Goal: Check status: Check status

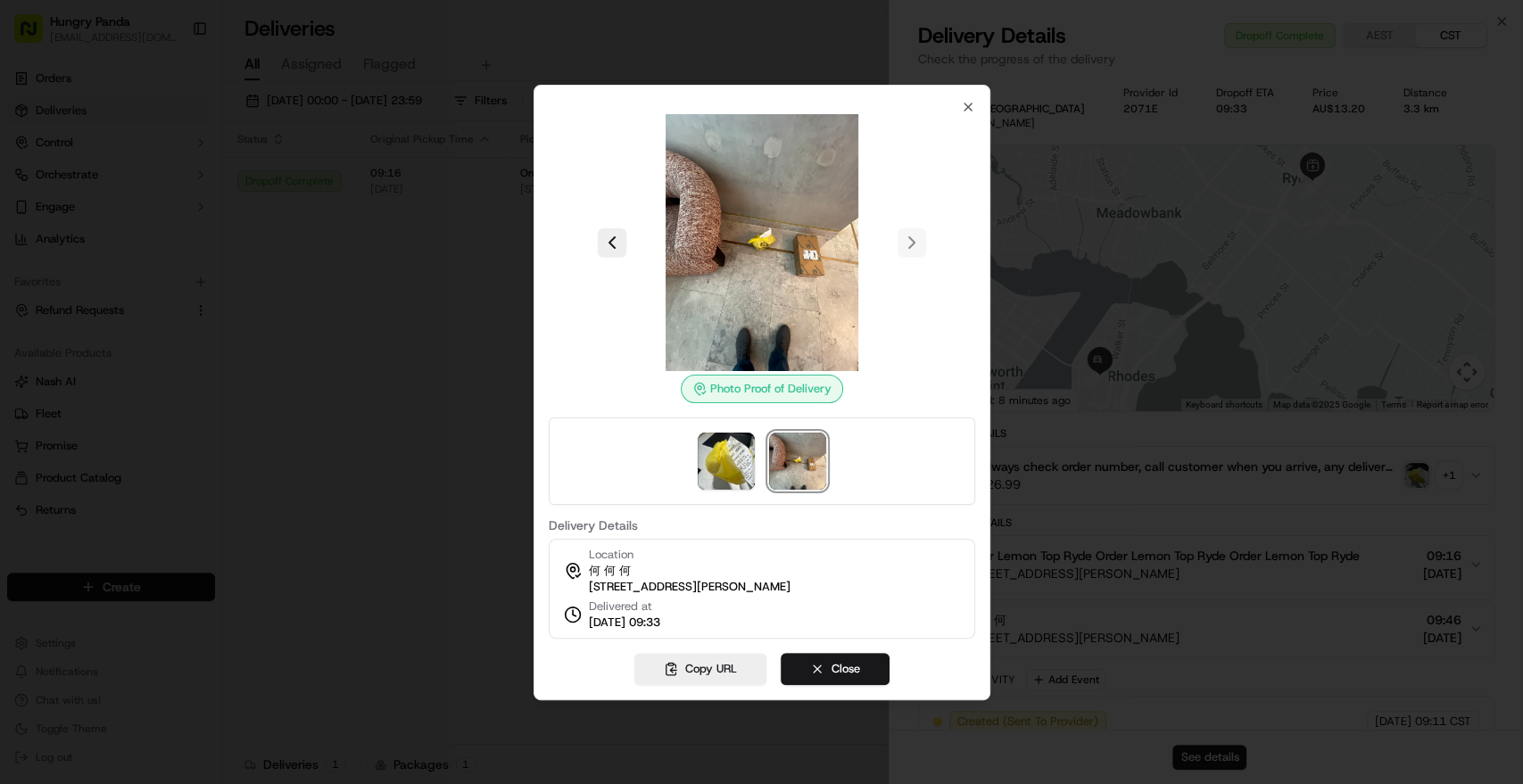
click at [970, 100] on icon "button" at bounding box center [969, 106] width 14 height 14
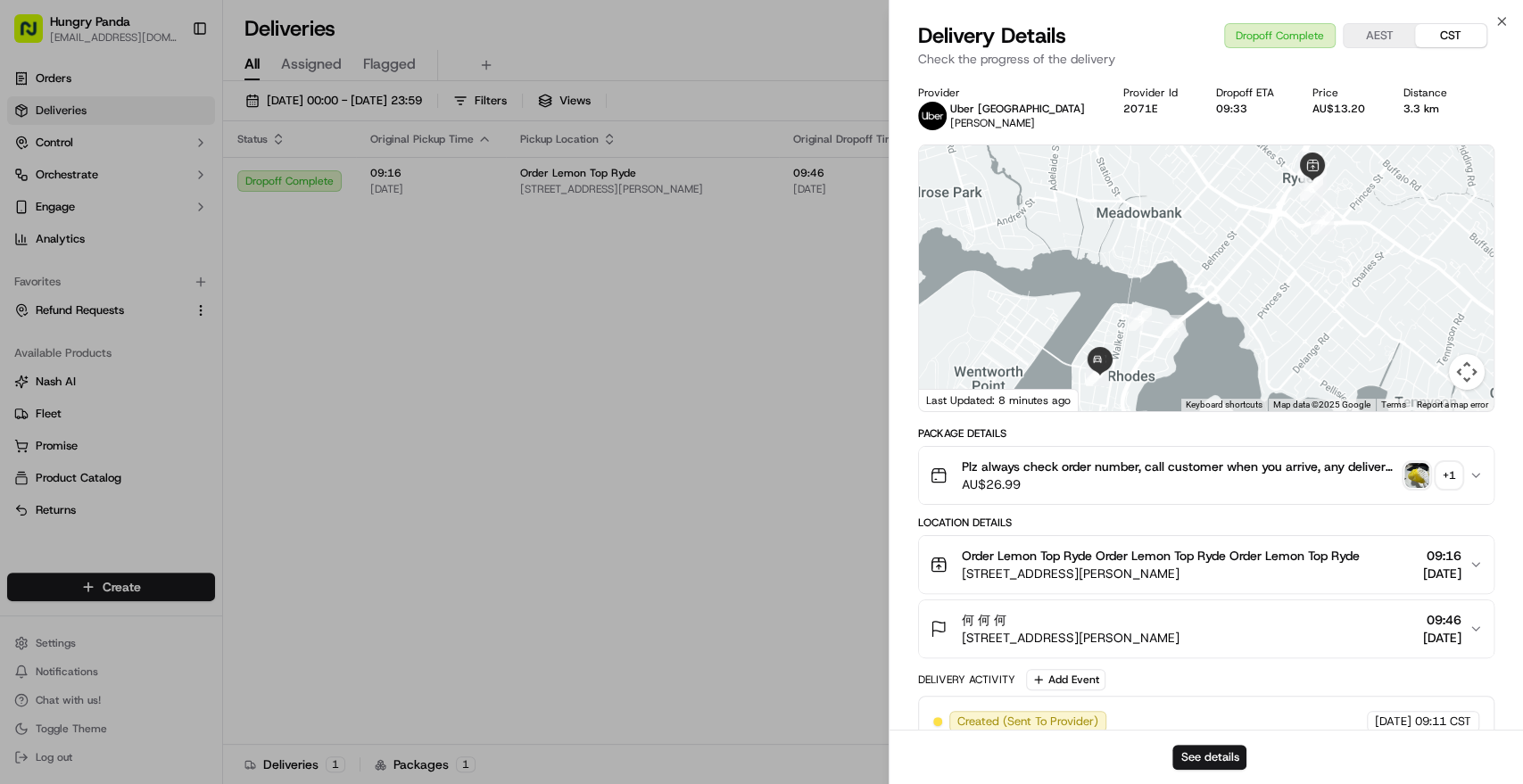
click at [741, 229] on div at bounding box center [762, 392] width 1523 height 784
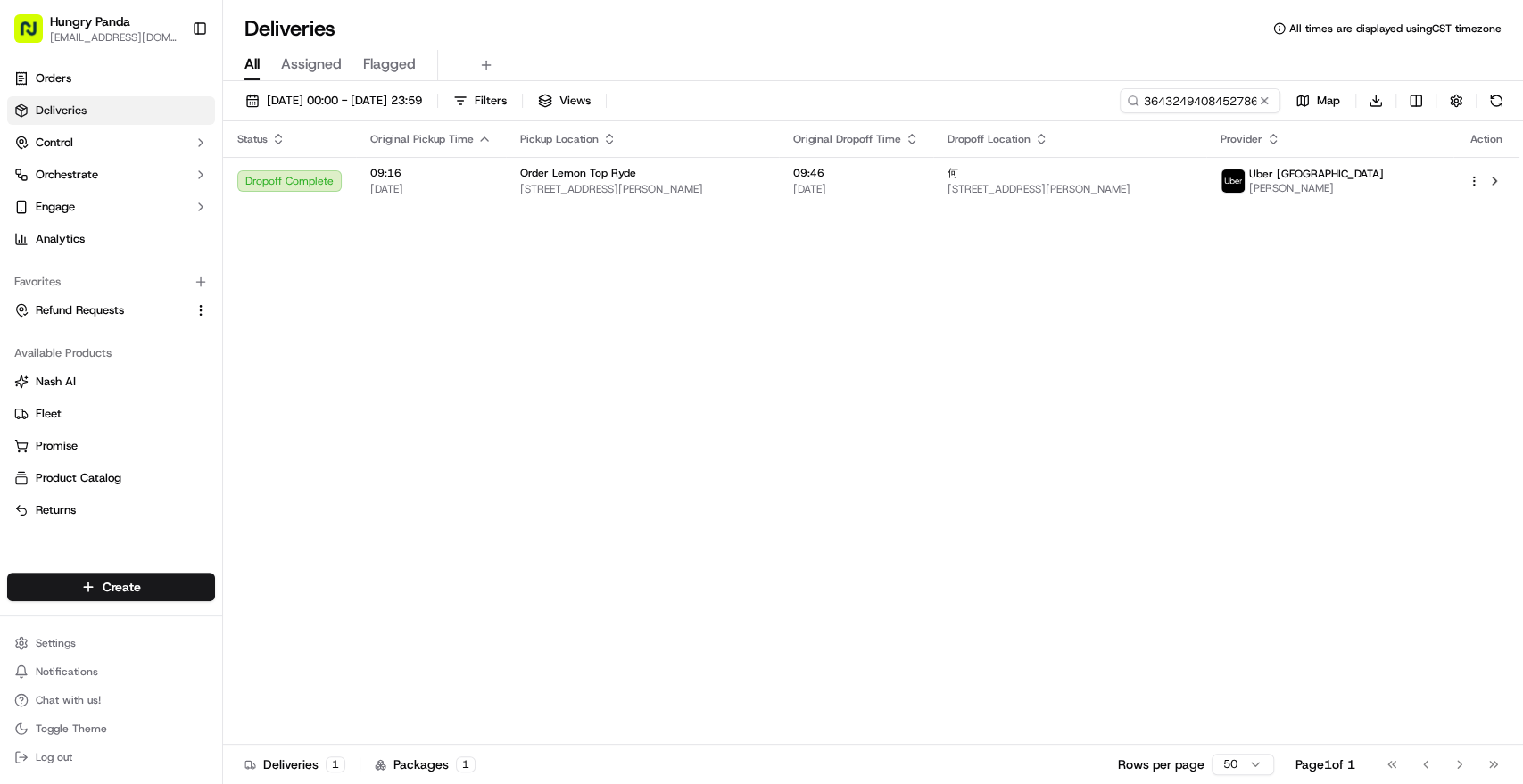
drag, startPoint x: 740, startPoint y: 216, endPoint x: 1243, endPoint y: 139, distance: 508.9
drag, startPoint x: 1265, startPoint y: 99, endPoint x: 1213, endPoint y: 91, distance: 52.6
click at [1264, 99] on button at bounding box center [1264, 100] width 18 height 18
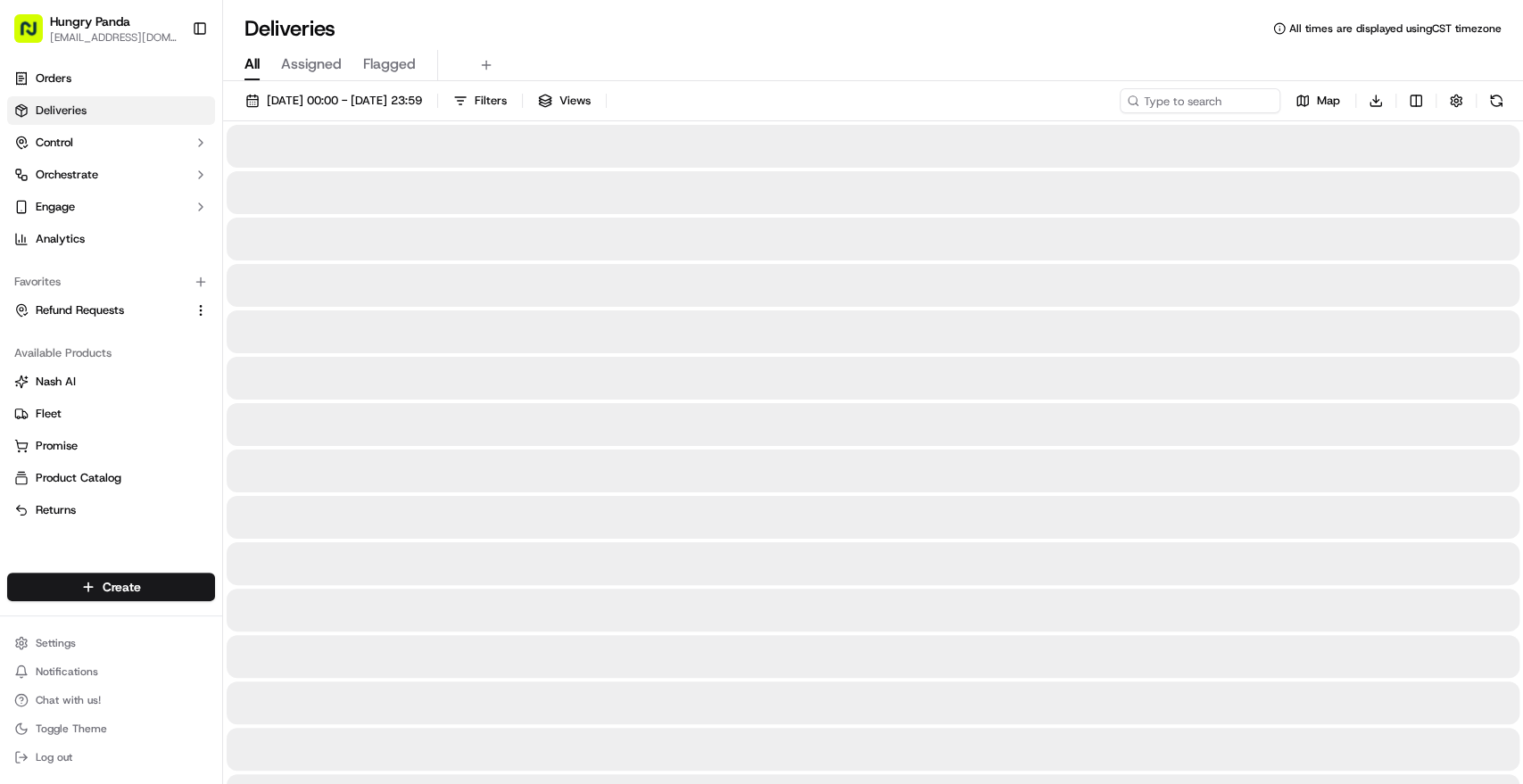
click at [1148, 103] on input at bounding box center [1173, 100] width 214 height 25
paste input "3077215408458794871145"
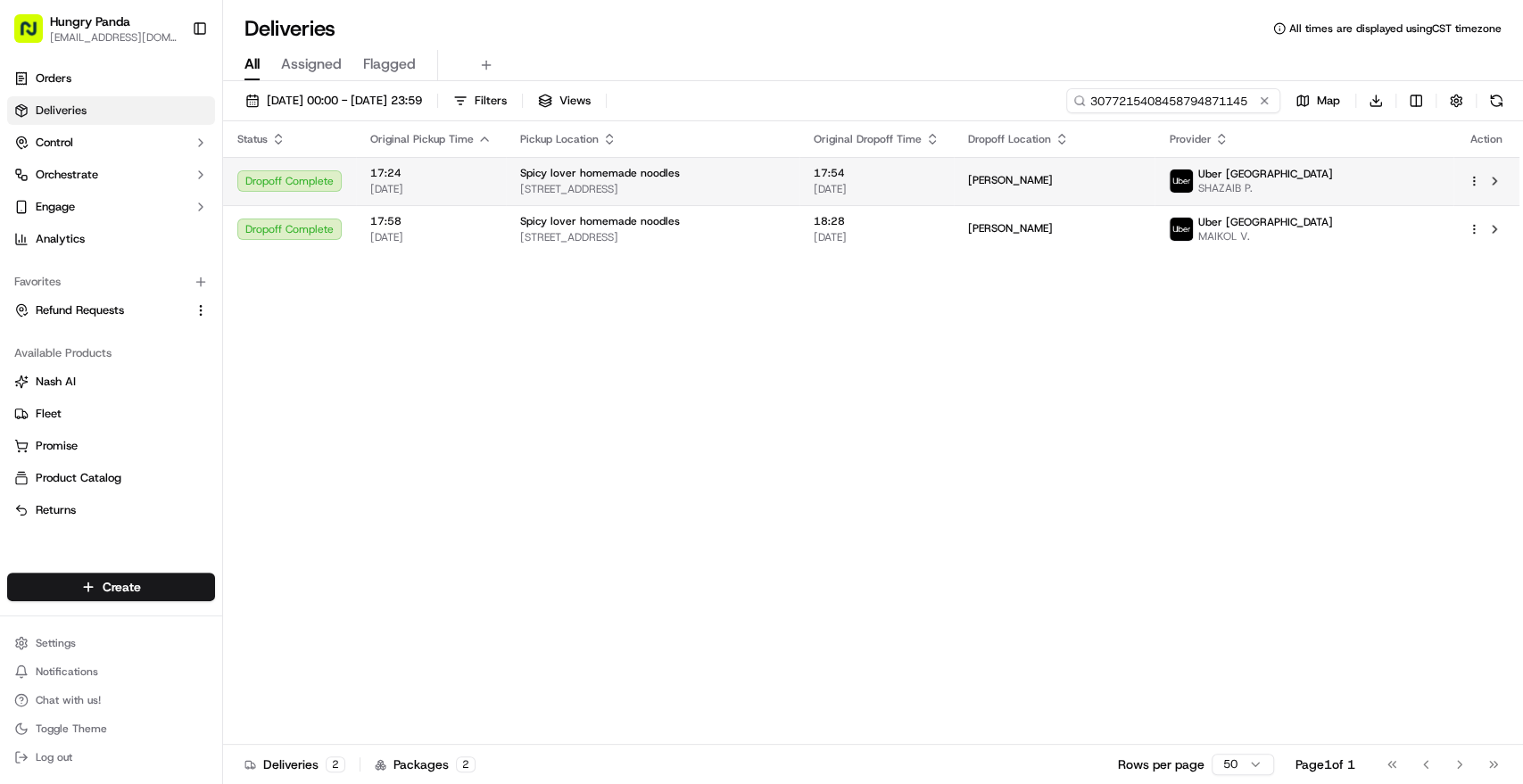
type input "3077215408458794871145"
click at [784, 174] on div "Spicy lover homemade noodles" at bounding box center [653, 173] width 265 height 14
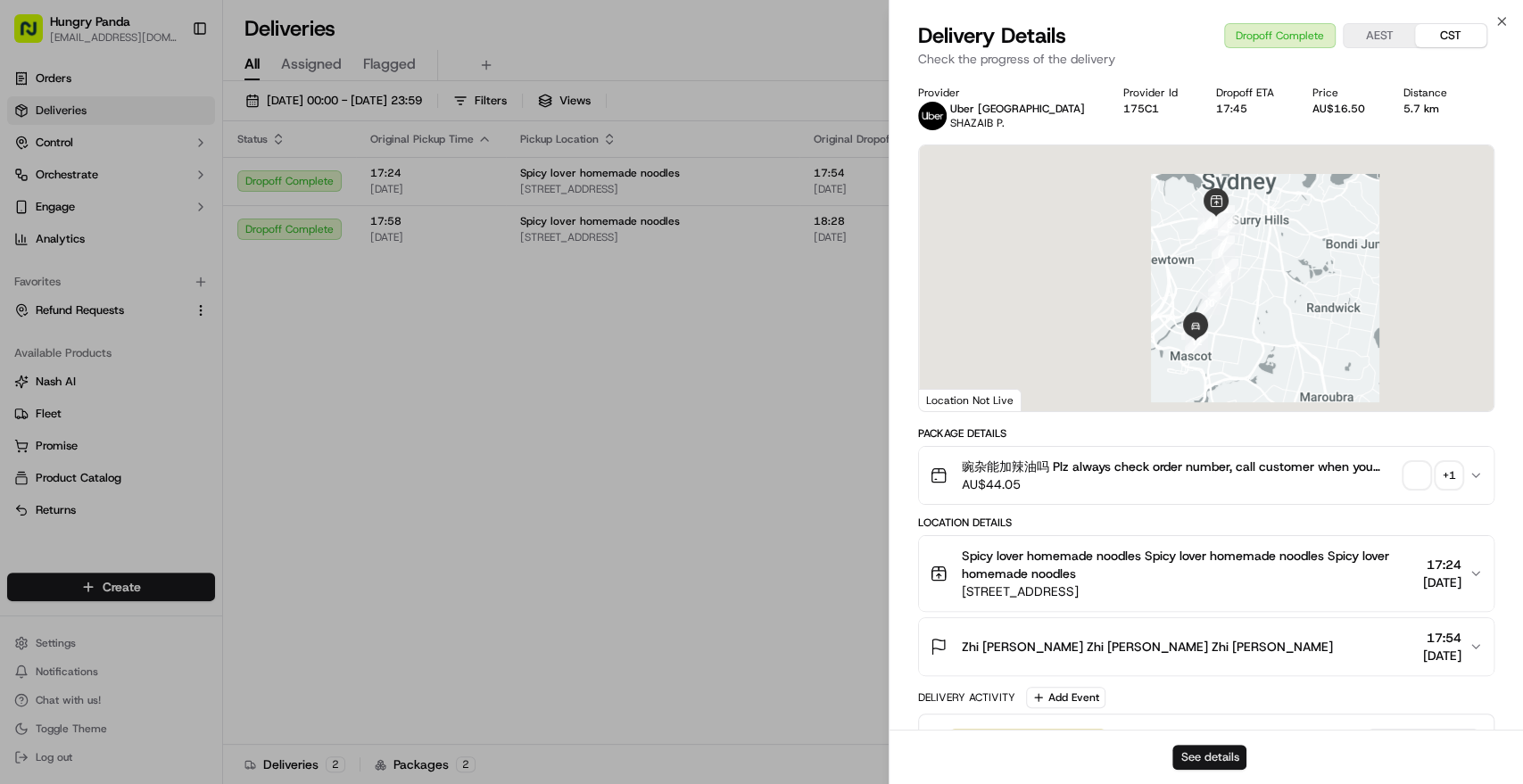
click at [1202, 754] on button "See details" at bounding box center [1209, 757] width 74 height 25
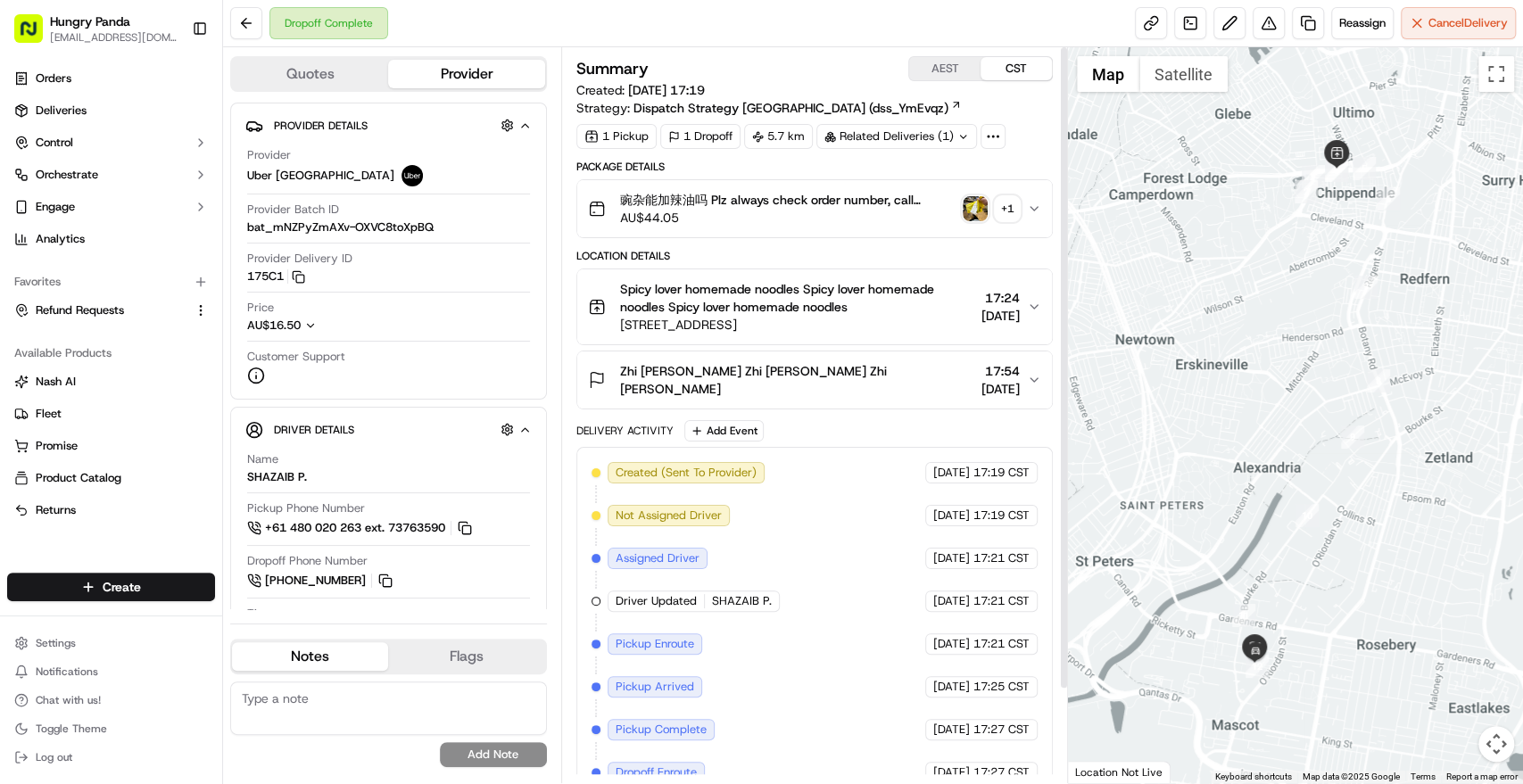
click at [979, 217] on img "button" at bounding box center [975, 208] width 25 height 25
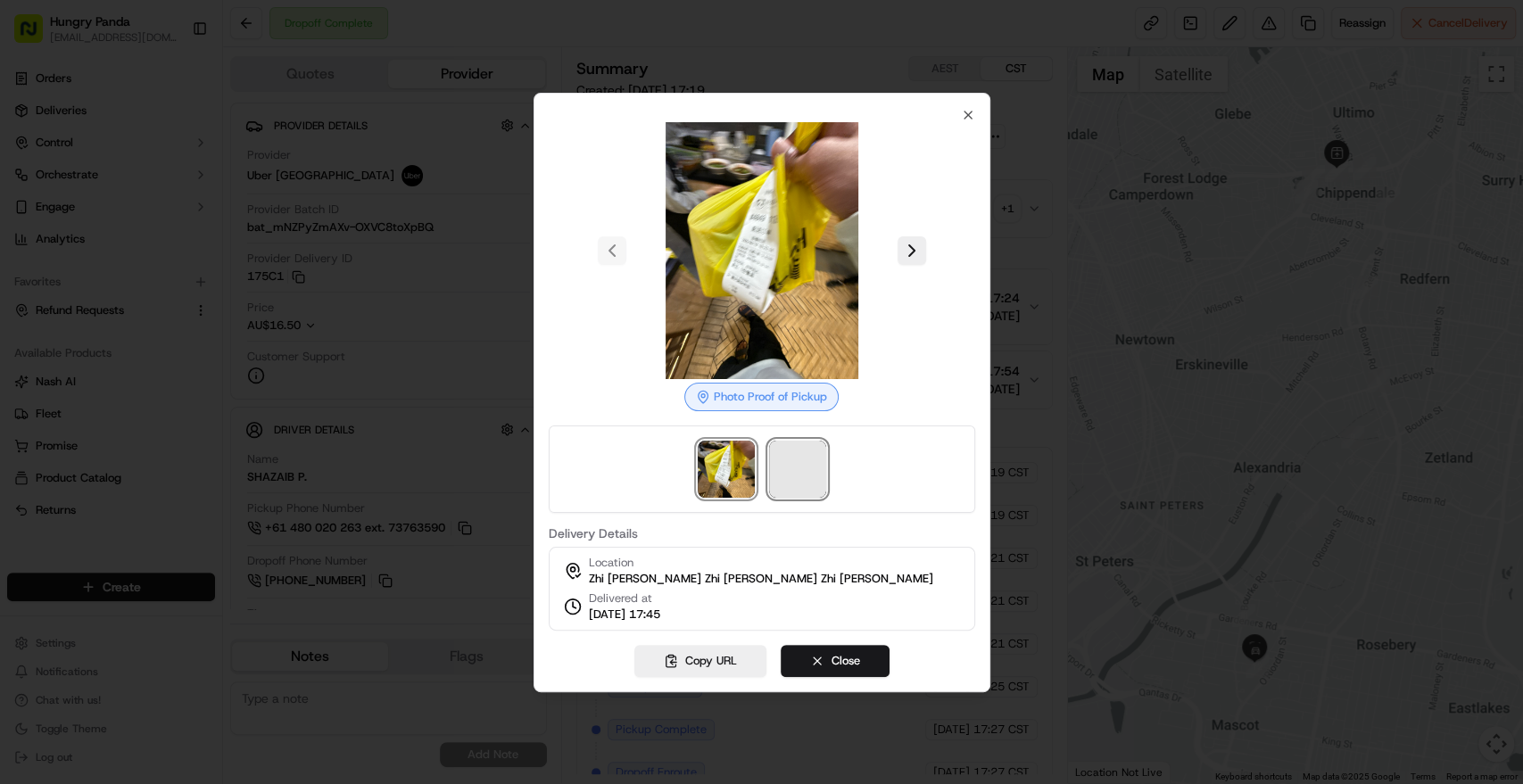
click at [791, 470] on span at bounding box center [797, 469] width 57 height 57
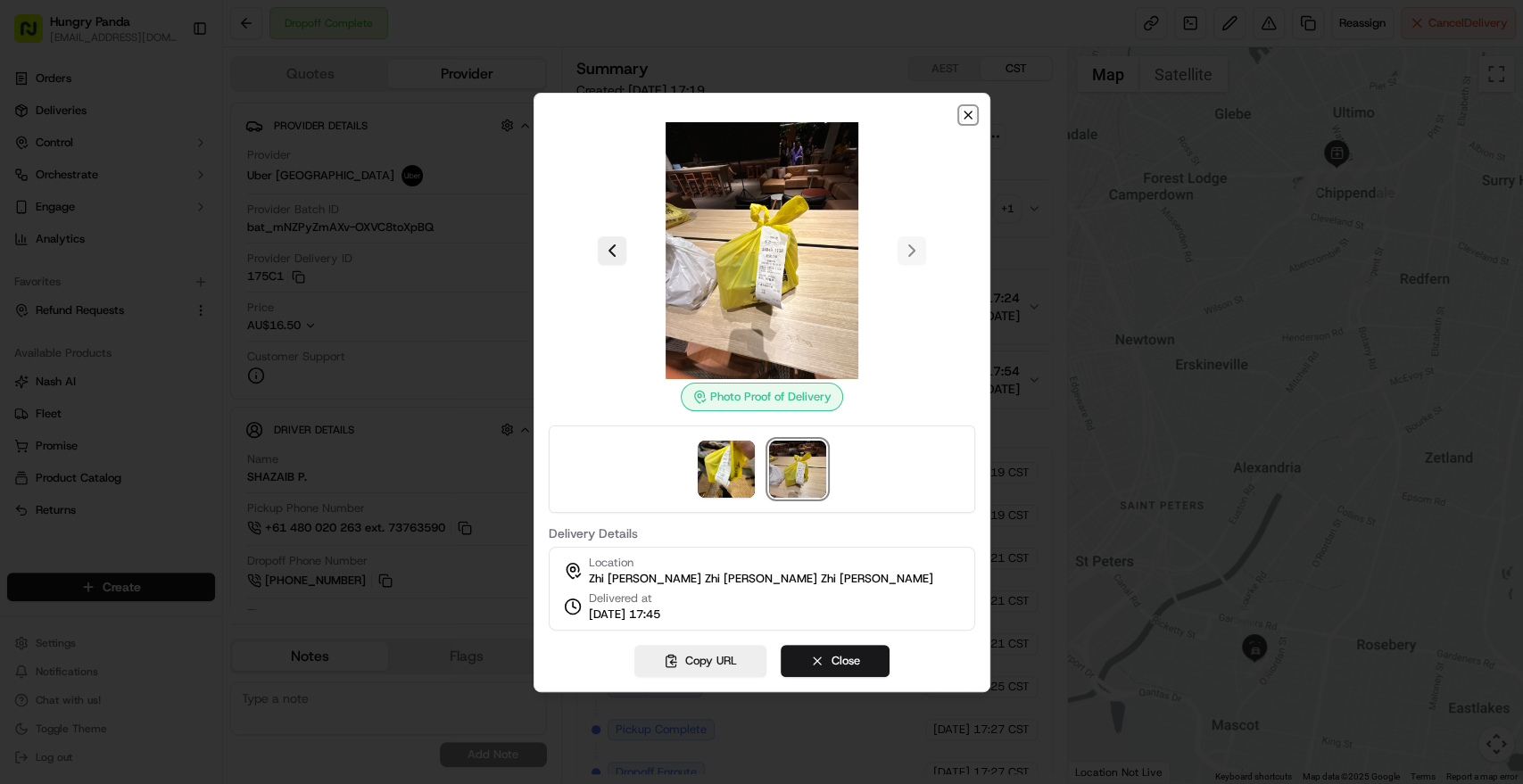
click at [962, 107] on icon "button" at bounding box center [969, 114] width 14 height 14
